Goal: Navigation & Orientation: Find specific page/section

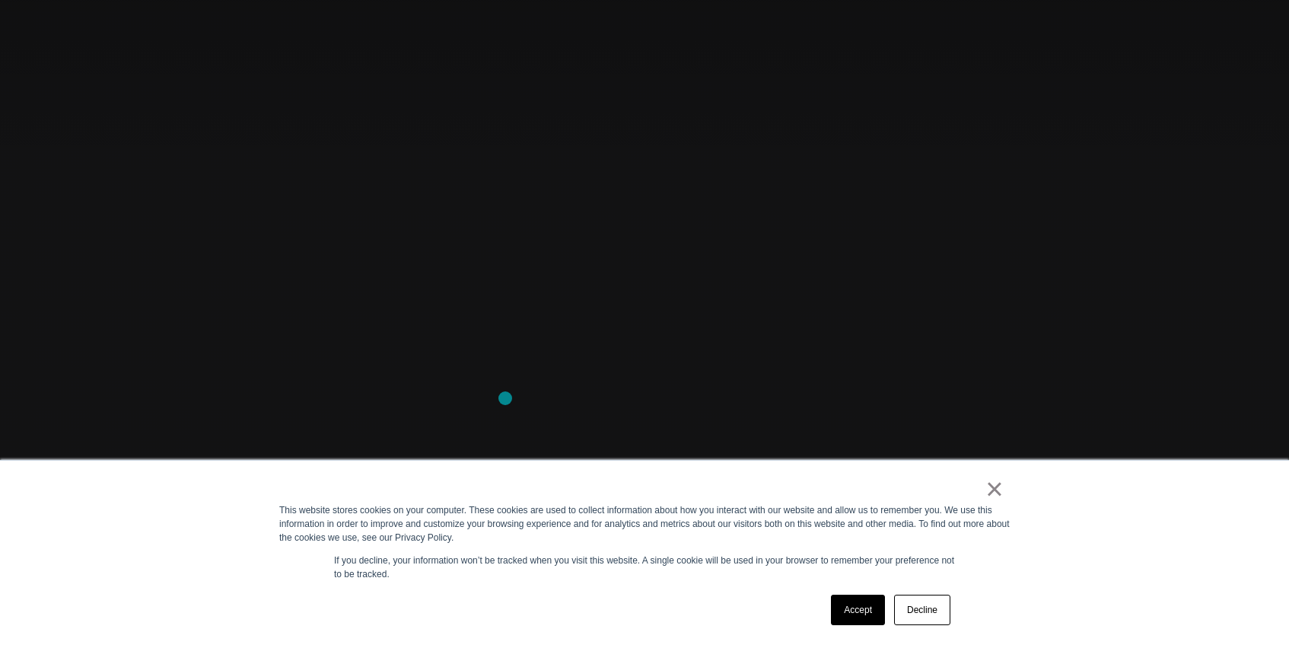
scroll to position [147, 0]
click at [926, 613] on link "Decline" at bounding box center [922, 609] width 56 height 30
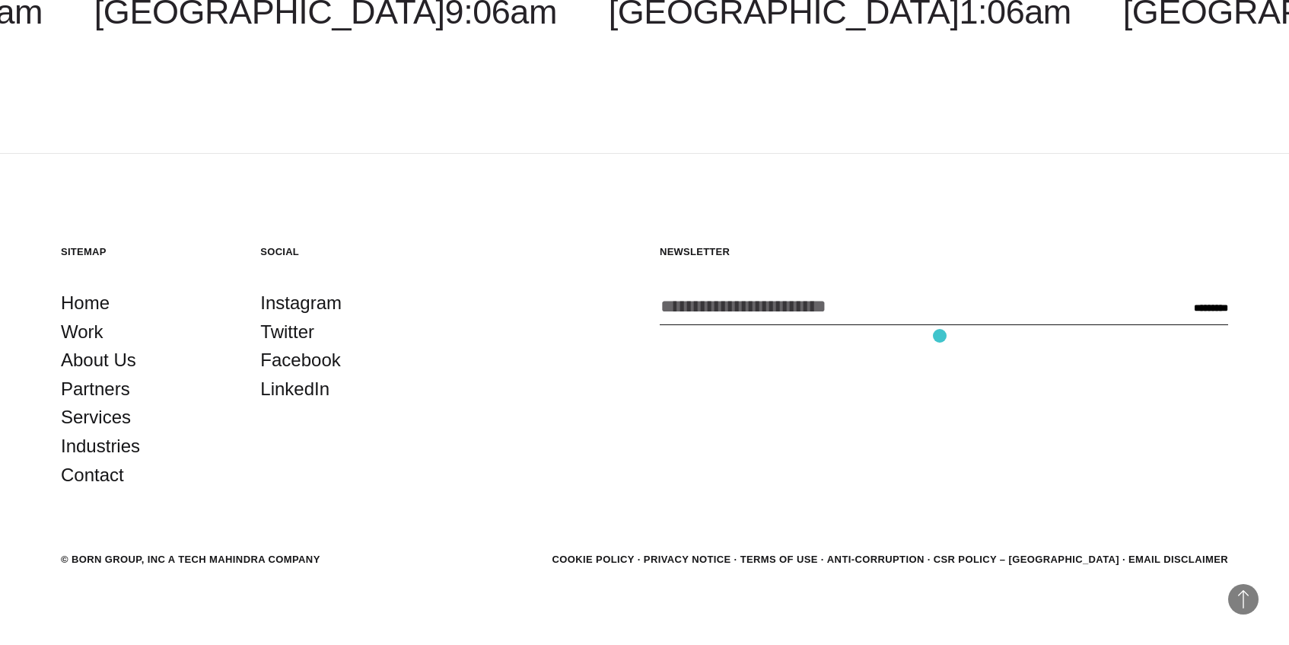
scroll to position [4552, 0]
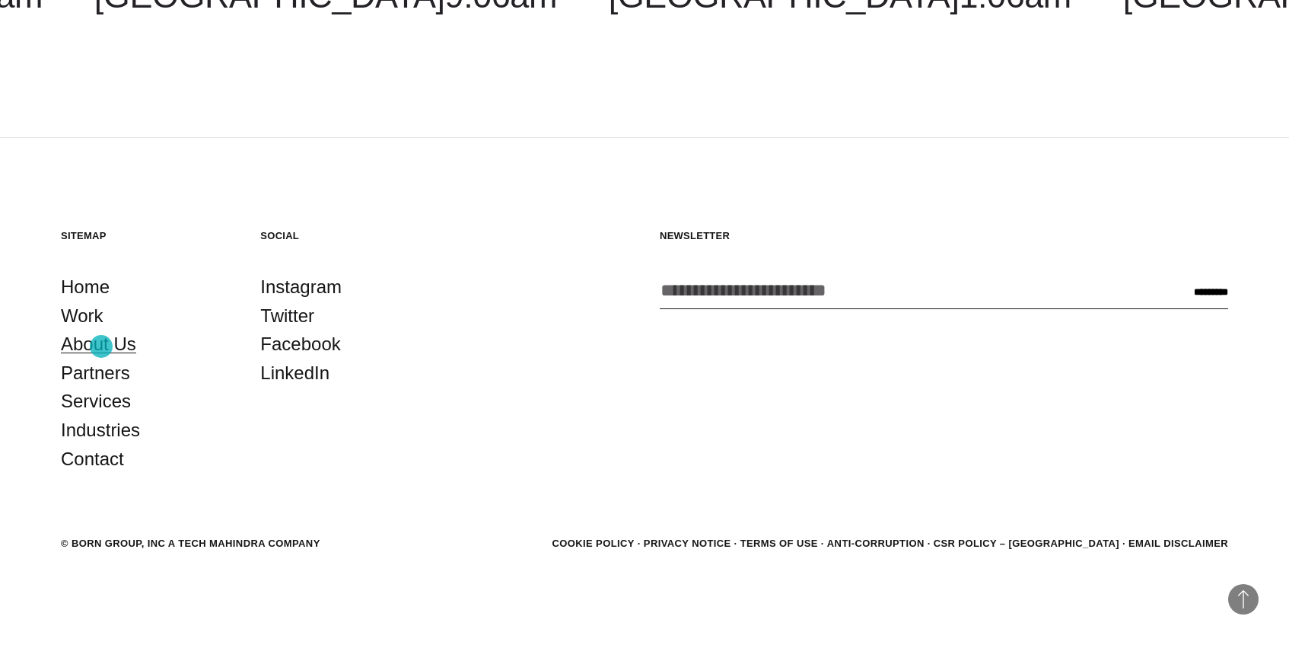
click at [101, 346] on link "About Us" at bounding box center [98, 344] width 75 height 29
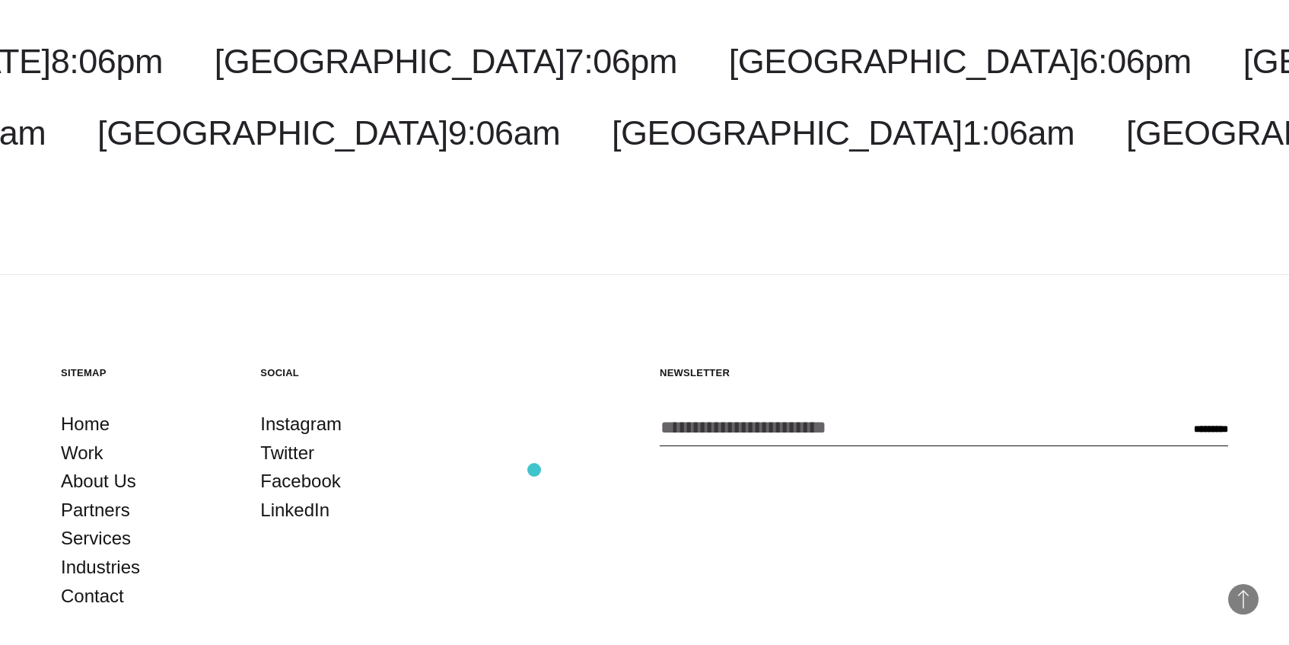
scroll to position [5571, 0]
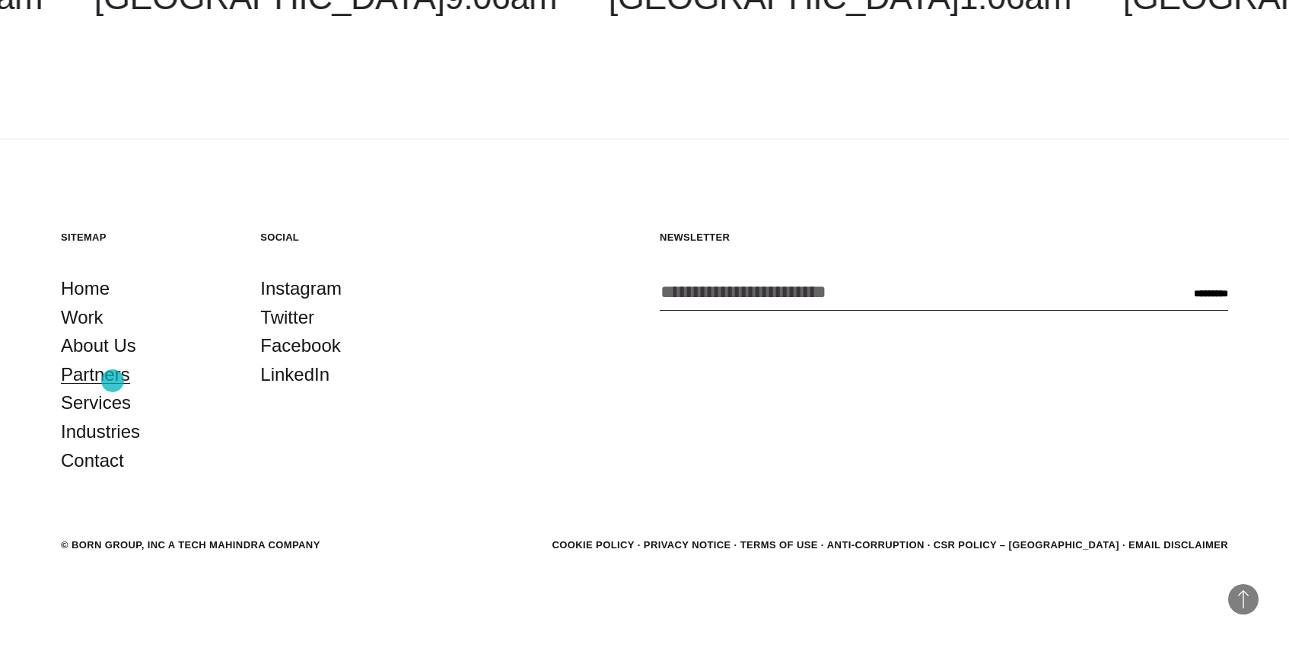
click at [113, 381] on link "Partners" at bounding box center [95, 374] width 69 height 29
